Goal: Navigation & Orientation: Go to known website

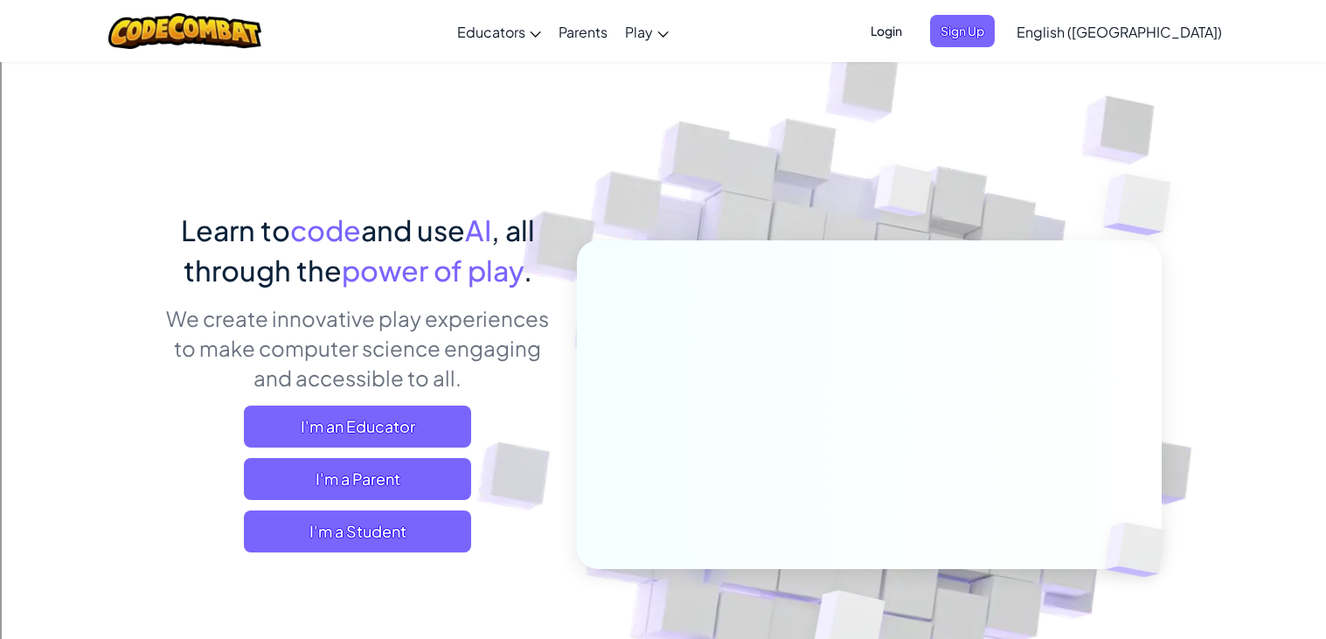
click at [913, 24] on span "Login" at bounding box center [886, 31] width 52 height 32
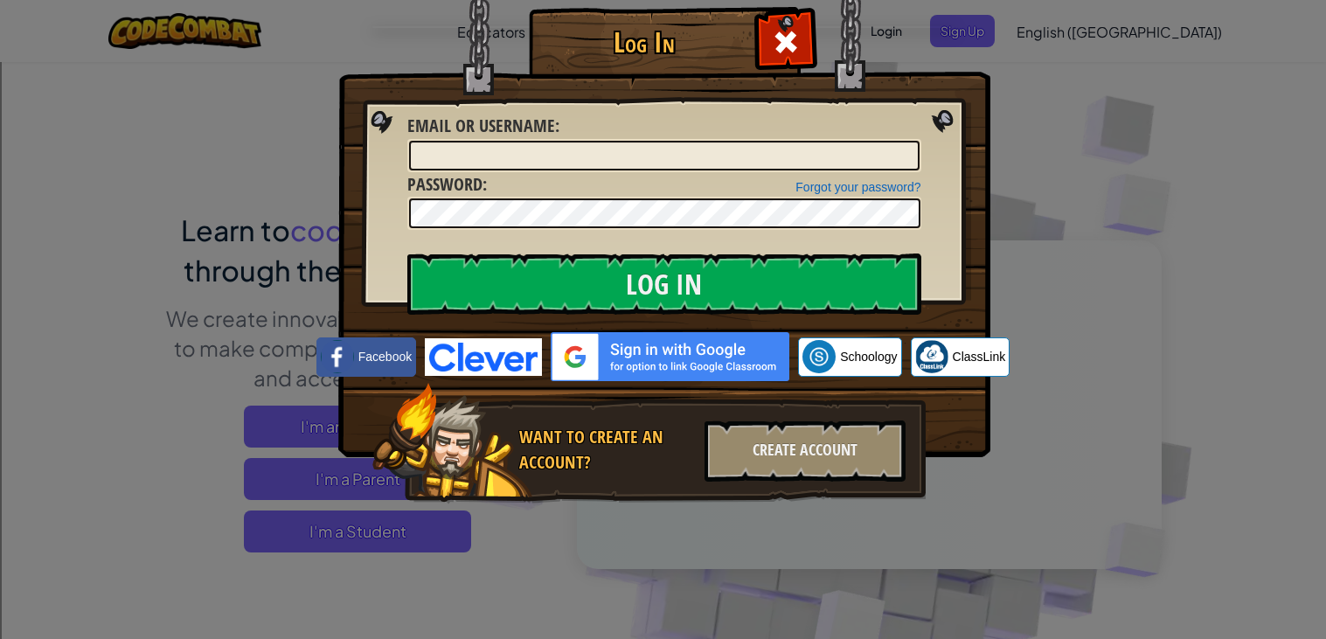
click at [629, 343] on img at bounding box center [670, 356] width 239 height 49
